Goal: Contribute content: Add original content to the website for others to see

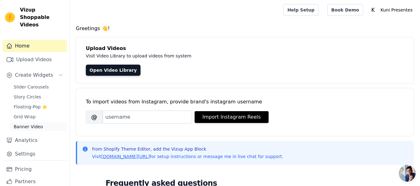
click at [28, 124] on span "Banner Video" at bounding box center [28, 127] width 29 height 6
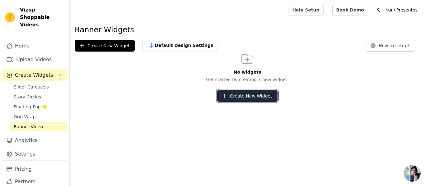
click at [248, 98] on button "Create New Widget" at bounding box center [247, 96] width 60 height 12
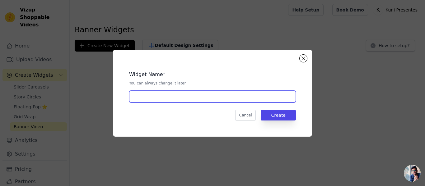
click at [248, 98] on input "text" at bounding box center [212, 97] width 167 height 12
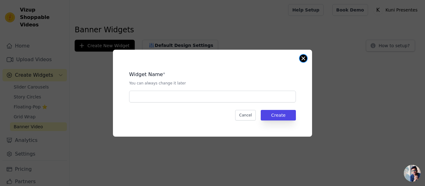
click at [306, 57] on button "Close modal" at bounding box center [302, 58] width 7 height 7
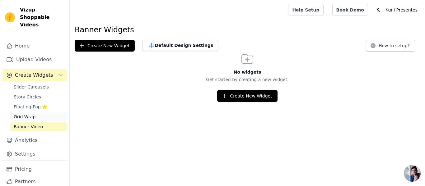
click at [38, 113] on link "Grid Wrap" at bounding box center [38, 117] width 57 height 9
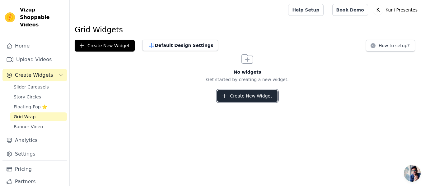
click at [241, 93] on button "Create New Widget" at bounding box center [247, 96] width 60 height 12
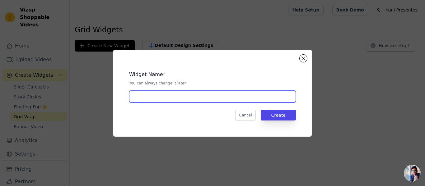
click at [208, 94] on input "text" at bounding box center [212, 97] width 167 height 12
type input "avaliações"
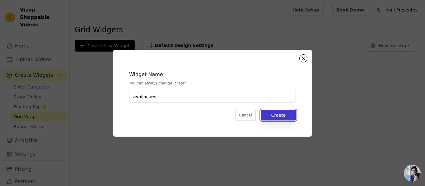
click at [286, 111] on button "Create" at bounding box center [278, 115] width 35 height 11
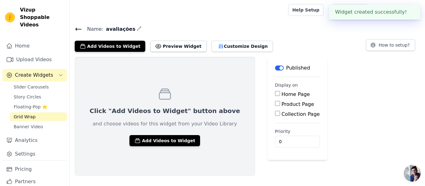
click at [275, 95] on input "Home Page" at bounding box center [277, 93] width 5 height 5
checkbox input "true"
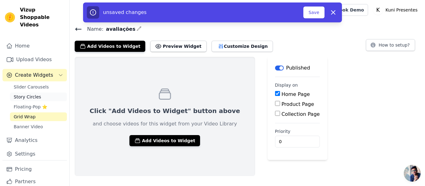
click at [25, 94] on span "Story Circles" at bounding box center [27, 97] width 27 height 6
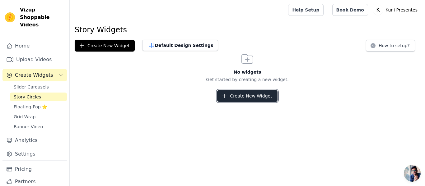
click at [243, 101] on button "Create New Widget" at bounding box center [247, 96] width 60 height 12
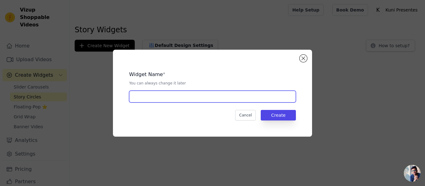
click at [230, 100] on input "text" at bounding box center [212, 97] width 167 height 12
click at [178, 97] on input "avaliações" at bounding box center [212, 97] width 167 height 12
type input "avaliações dos clientes"
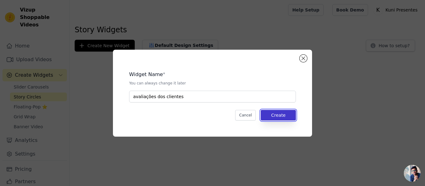
click at [286, 119] on button "Create" at bounding box center [278, 115] width 35 height 11
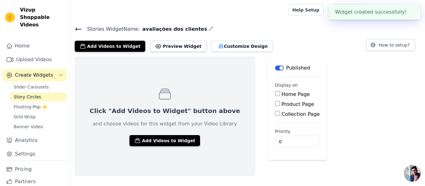
click at [275, 94] on input "Home Page" at bounding box center [277, 93] width 5 height 5
checkbox input "true"
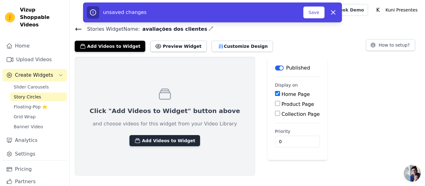
click at [159, 143] on button "Add Videos to Widget" at bounding box center [164, 140] width 71 height 11
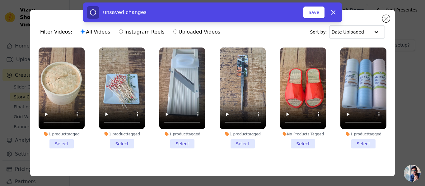
click at [205, 34] on label "Uploaded Videos" at bounding box center [197, 32] width 48 height 8
click at [177, 34] on input "Uploaded Videos" at bounding box center [175, 32] width 4 height 4
radio input "true"
click at [86, 30] on label "All Videos" at bounding box center [95, 32] width 30 height 8
click at [85, 30] on input "All Videos" at bounding box center [83, 32] width 4 height 4
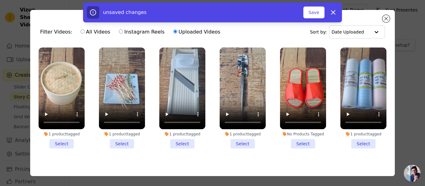
radio input "true"
click at [385, 16] on div "unsaved changes Save Dismiss" at bounding box center [212, 12] width 425 height 20
click at [383, 20] on div "unsaved changes Save Dismiss" at bounding box center [212, 12] width 425 height 20
click at [385, 19] on div "unsaved changes Save Dismiss" at bounding box center [212, 12] width 425 height 20
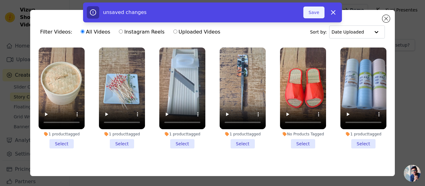
click at [309, 13] on button "Save" at bounding box center [313, 13] width 21 height 12
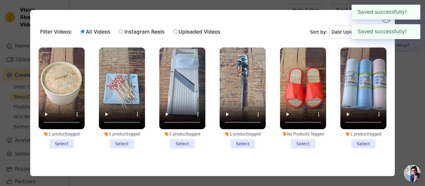
click at [407, 31] on button "✖" at bounding box center [410, 31] width 7 height 7
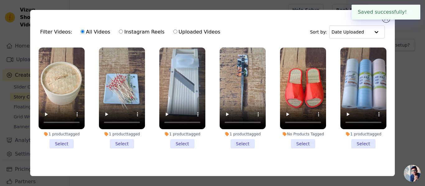
click at [410, 12] on button "✖" at bounding box center [410, 11] width 7 height 7
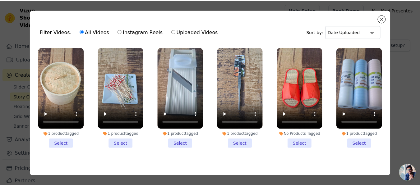
scroll to position [17, 0]
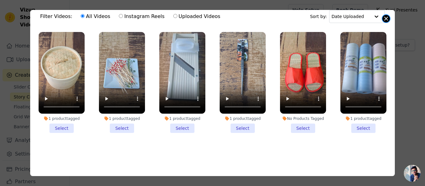
click at [387, 20] on button "Close modal" at bounding box center [385, 18] width 7 height 7
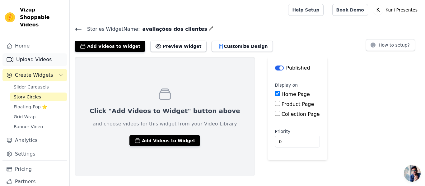
click at [30, 57] on link "Upload Videos" at bounding box center [34, 59] width 64 height 12
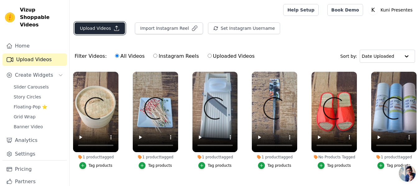
click at [100, 28] on button "Upload Videos" at bounding box center [100, 28] width 50 height 12
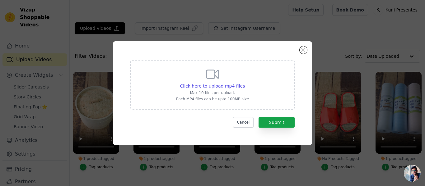
click at [203, 79] on div "Click here to upload mp4 files Max 10 files per upload. Each MP4 files can be u…" at bounding box center [212, 84] width 73 height 35
click at [244, 83] on input "Click here to upload mp4 files Max 10 files per upload. Each MP4 files can be u…" at bounding box center [244, 83] width 0 height 0
type input "C:\fakepath\av6.mp4"
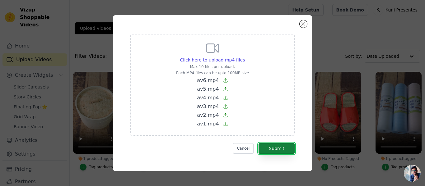
click at [285, 147] on button "Submit" at bounding box center [276, 148] width 36 height 11
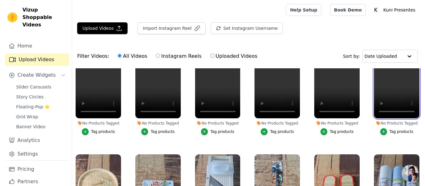
scroll to position [34, 0]
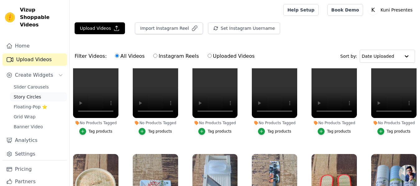
click at [37, 93] on link "Story Circles" at bounding box center [38, 97] width 57 height 9
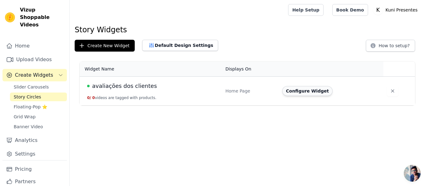
click at [296, 95] on button "Configure Widget" at bounding box center [307, 91] width 50 height 10
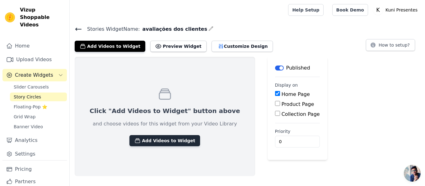
click at [164, 140] on button "Add Videos to Widget" at bounding box center [164, 140] width 71 height 11
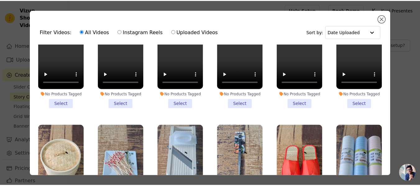
scroll to position [40, 0]
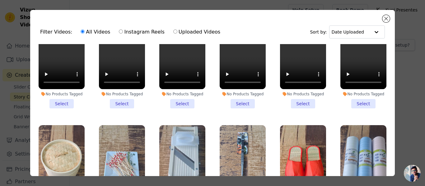
click at [374, 22] on div "Filter Videos: All Videos Instagram Reels Uploaded Videos Sort by: Date Uploaded" at bounding box center [212, 32] width 355 height 24
click at [88, 114] on ul "No Products Tagged Select No Products Tagged Select No Products Tagged Select N…" at bounding box center [212, 127] width 355 height 166
click at [58, 105] on li "No Products Tagged Select" at bounding box center [62, 57] width 46 height 101
click at [0, 0] on input "No Products Tagged Select" at bounding box center [0, 0] width 0 height 0
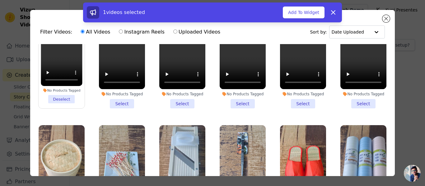
click at [127, 103] on li "No Products Tagged Select" at bounding box center [122, 57] width 46 height 101
click at [0, 0] on input "No Products Tagged Select" at bounding box center [0, 0] width 0 height 0
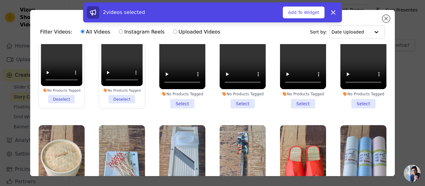
click at [177, 101] on li "No Products Tagged Select" at bounding box center [182, 57] width 46 height 101
click at [0, 0] on input "No Products Tagged Select" at bounding box center [0, 0] width 0 height 0
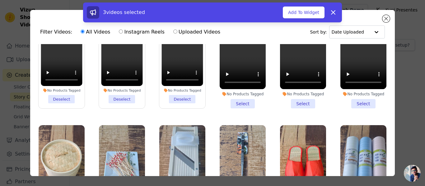
click at [240, 102] on li "No Products Tagged Select" at bounding box center [243, 57] width 46 height 101
click at [0, 0] on input "No Products Tagged Select" at bounding box center [0, 0] width 0 height 0
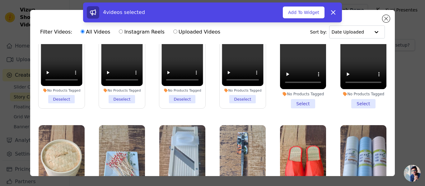
click at [293, 101] on li "No Products Tagged Select" at bounding box center [303, 57] width 46 height 101
click at [0, 0] on input "No Products Tagged Select" at bounding box center [0, 0] width 0 height 0
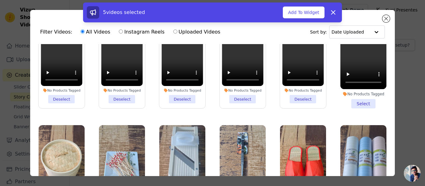
click at [348, 101] on li "No Products Tagged Select" at bounding box center [363, 57] width 46 height 101
click at [0, 0] on input "No Products Tagged Select" at bounding box center [0, 0] width 0 height 0
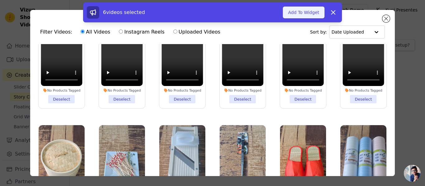
click at [293, 11] on button "Add To Widget" at bounding box center [304, 13] width 42 height 12
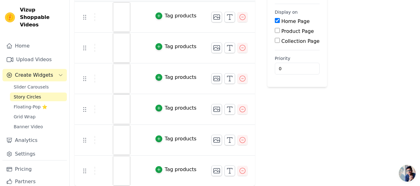
scroll to position [0, 0]
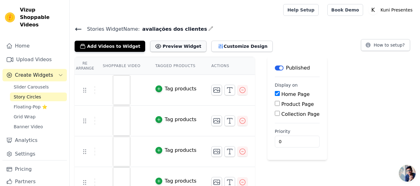
click at [164, 44] on button "Preview Widget" at bounding box center [178, 46] width 56 height 11
click at [119, 87] on img at bounding box center [121, 90] width 17 height 30
click at [213, 93] on icon "button" at bounding box center [216, 89] width 7 height 7
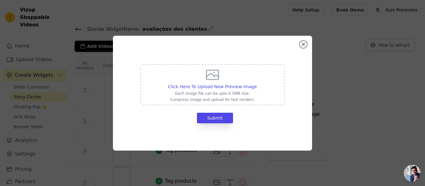
click at [294, 44] on div "Click Here To Upload New Preview Image Each image file can be upto 0.5MB size. …" at bounding box center [212, 93] width 199 height 115
click at [304, 43] on button "Close modal" at bounding box center [302, 44] width 7 height 7
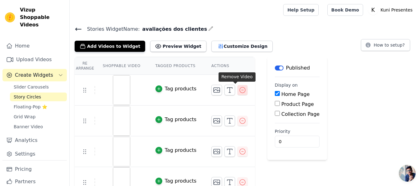
click at [239, 88] on icon "button" at bounding box center [242, 89] width 7 height 7
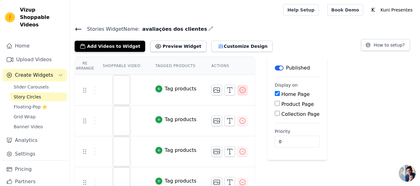
click at [239, 88] on icon "button" at bounding box center [242, 89] width 7 height 7
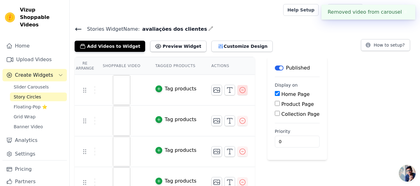
click at [239, 88] on icon "button" at bounding box center [242, 89] width 7 height 7
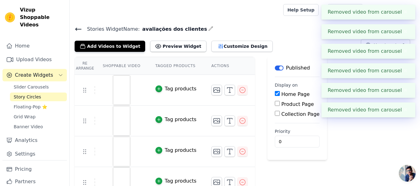
click at [239, 92] on icon "button" at bounding box center [242, 89] width 7 height 7
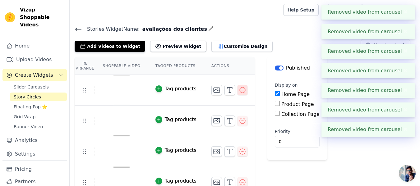
click at [234, 92] on table "Re Arrange Shoppable Video Tagged Products Actions Tag products Tag products Ta…" at bounding box center [165, 158] width 180 height 202
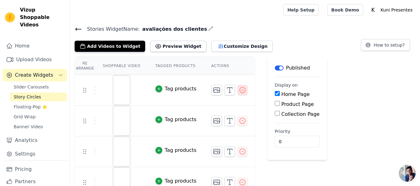
click at [240, 90] on icon "button" at bounding box center [243, 90] width 6 height 6
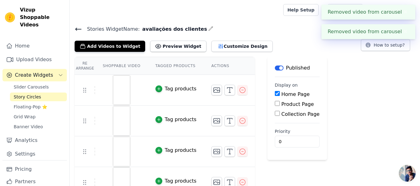
click at [240, 90] on icon "button" at bounding box center [243, 90] width 6 height 6
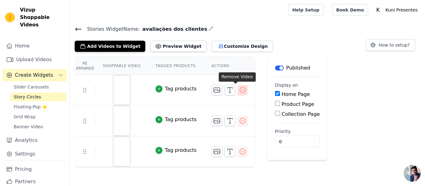
click at [239, 92] on icon "button" at bounding box center [242, 89] width 7 height 7
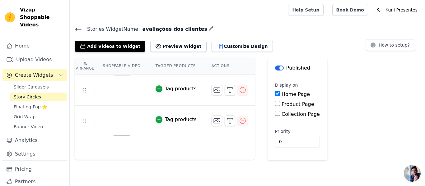
click at [239, 92] on icon "button" at bounding box center [242, 89] width 7 height 7
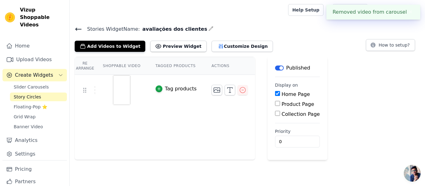
click at [239, 92] on icon "button" at bounding box center [242, 89] width 7 height 7
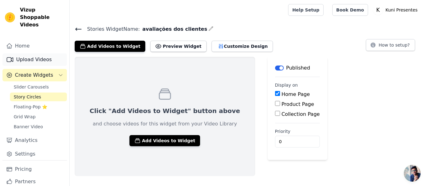
click at [36, 53] on link "Upload Videos" at bounding box center [34, 59] width 64 height 12
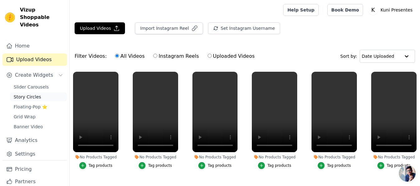
click at [26, 94] on span "Story Circles" at bounding box center [27, 97] width 27 height 6
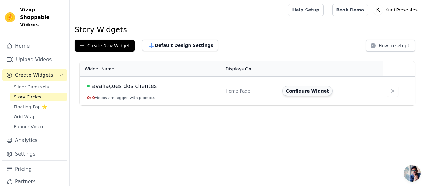
click at [287, 92] on button "Configure Widget" at bounding box center [307, 91] width 50 height 10
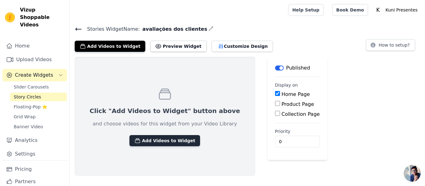
click at [154, 139] on button "Add Videos to Widget" at bounding box center [164, 140] width 71 height 11
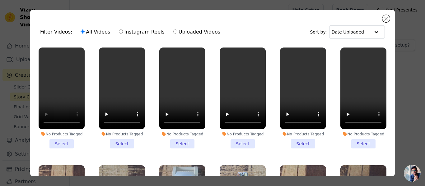
click at [61, 145] on li "No Products Tagged Select" at bounding box center [62, 98] width 46 height 101
click at [0, 0] on input "No Products Tagged Select" at bounding box center [0, 0] width 0 height 0
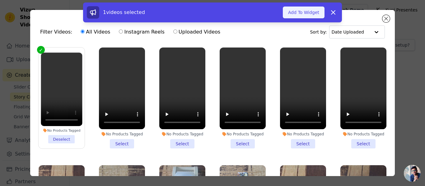
click at [299, 15] on button "Add To Widget" at bounding box center [304, 13] width 42 height 12
